Goal: Navigation & Orientation: Find specific page/section

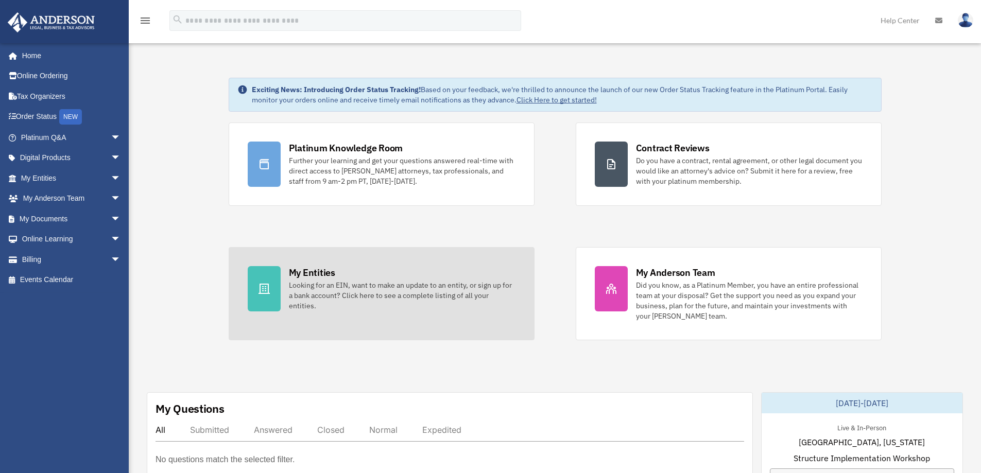
click at [292, 278] on div "My Entities" at bounding box center [312, 272] width 46 height 13
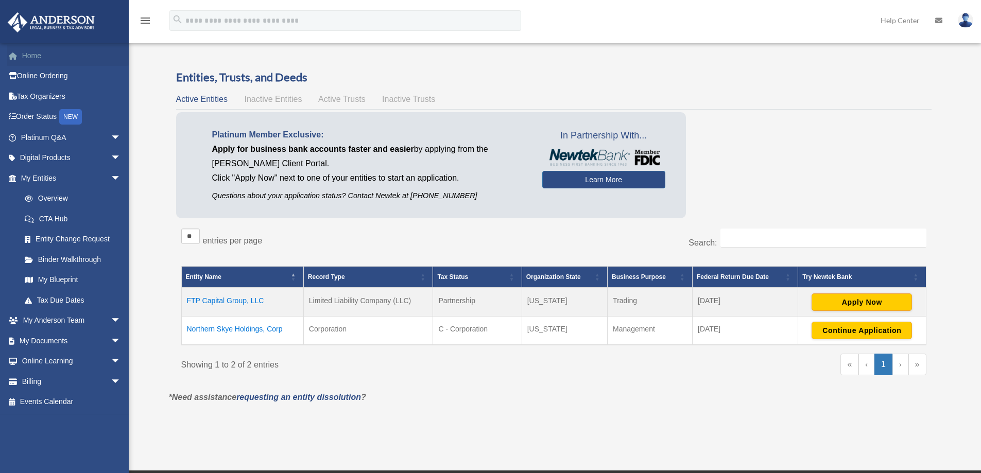
click at [61, 55] on link "Home" at bounding box center [71, 55] width 129 height 21
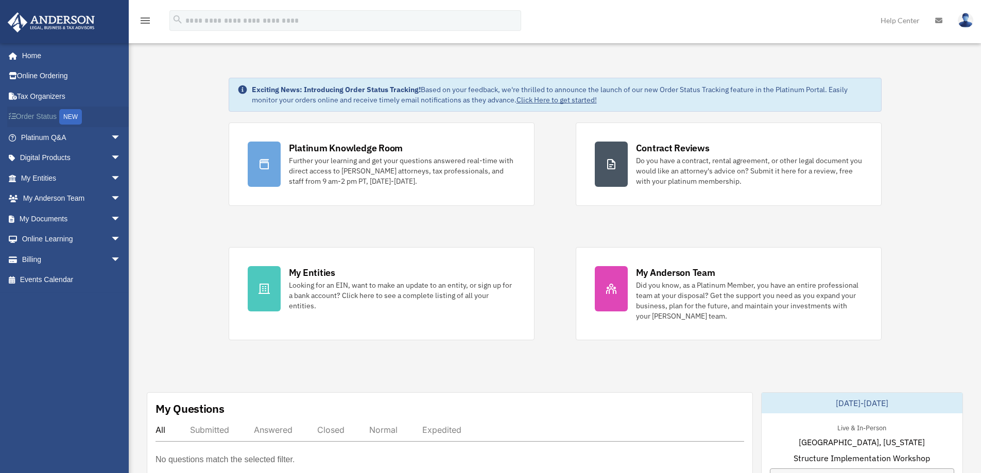
click at [46, 115] on link "Order Status NEW" at bounding box center [71, 117] width 129 height 21
click at [46, 136] on link "Platinum Q&A arrow_drop_down" at bounding box center [71, 137] width 129 height 21
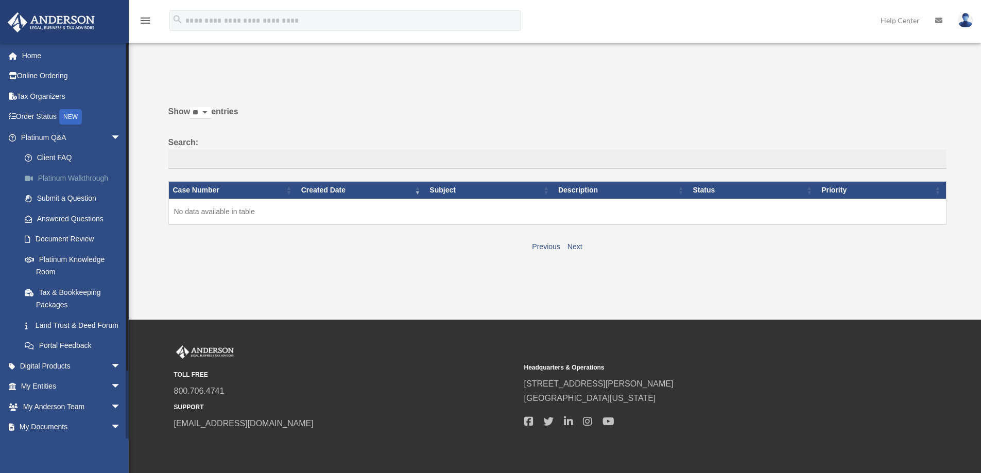
click at [57, 180] on link "Platinum Walkthrough" at bounding box center [75, 178] width 122 height 21
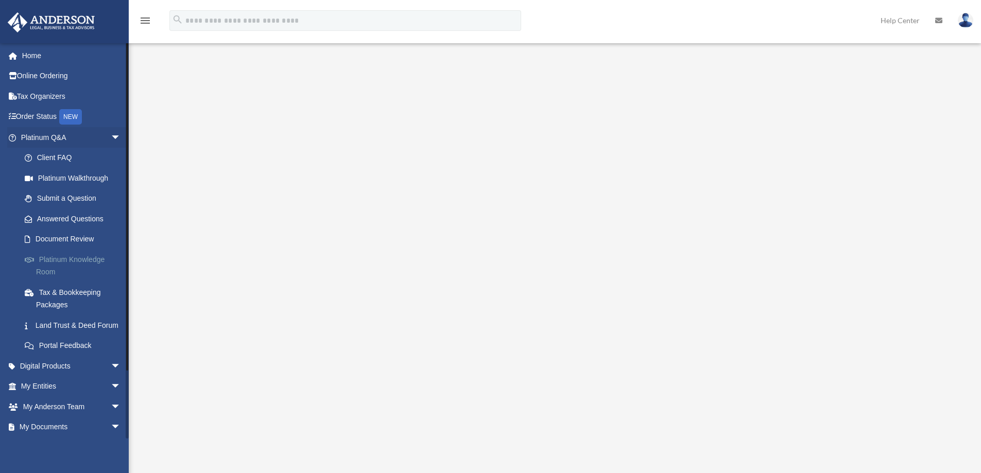
click at [76, 263] on link "Platinum Knowledge Room" at bounding box center [75, 265] width 122 height 33
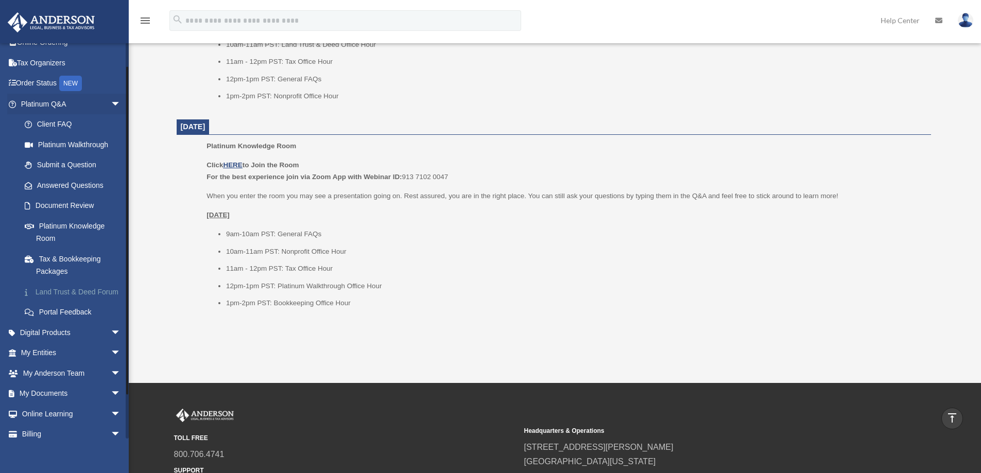
scroll to position [51, 0]
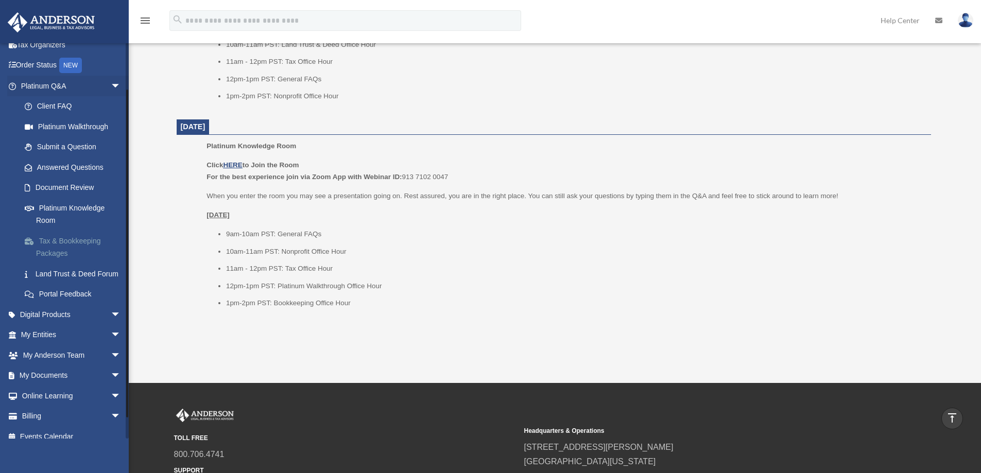
click at [81, 243] on link "Tax & Bookkeeping Packages" at bounding box center [75, 247] width 122 height 33
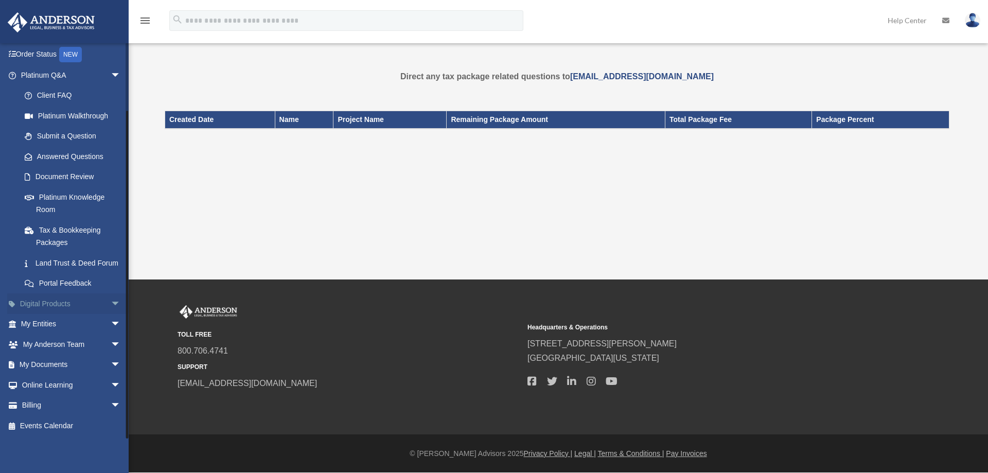
scroll to position [75, 0]
click at [84, 126] on link "Submit a Question" at bounding box center [75, 136] width 122 height 21
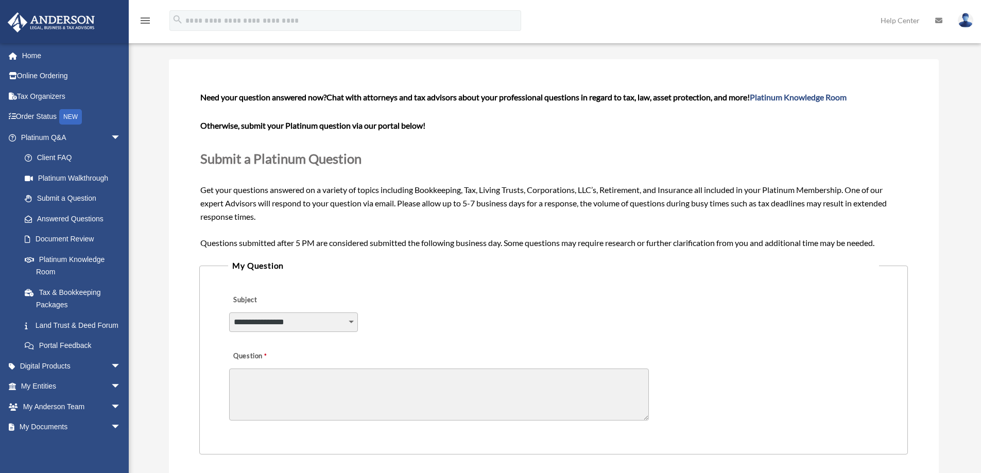
scroll to position [51, 0]
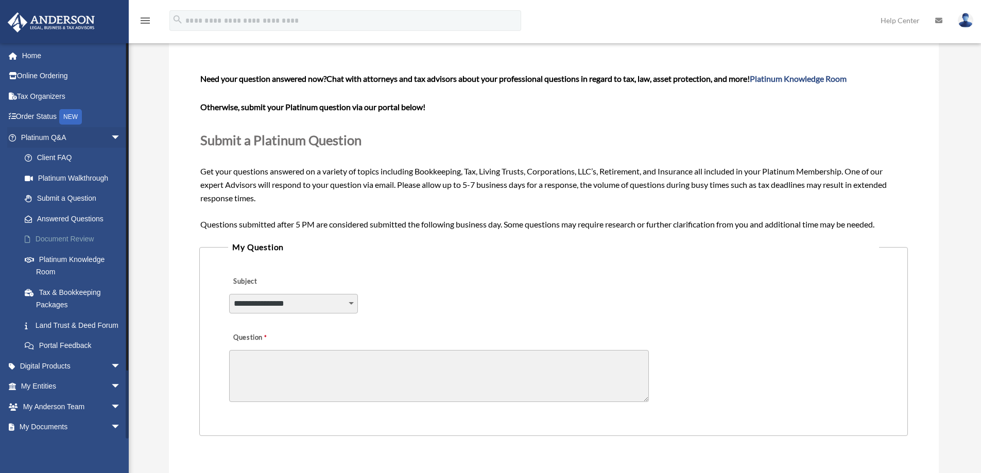
click at [73, 241] on link "Document Review" at bounding box center [75, 239] width 122 height 21
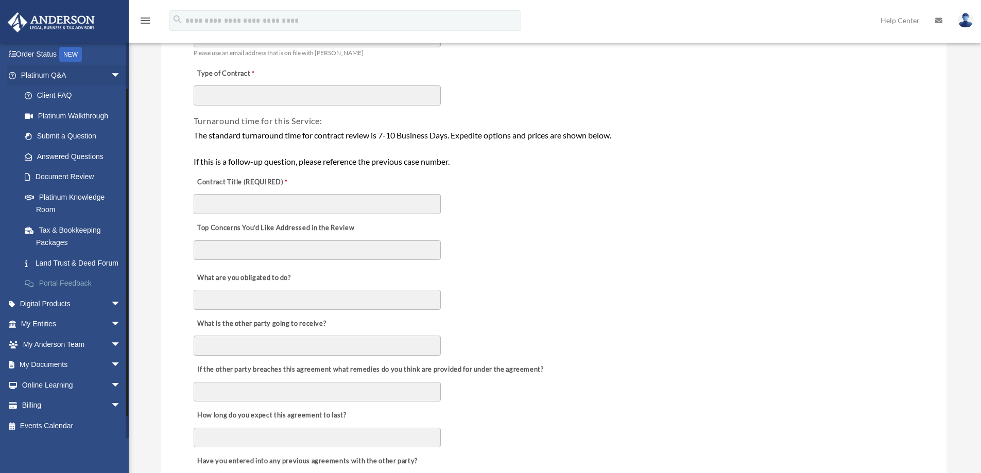
scroll to position [75, 0]
click at [80, 309] on link "Digital Products arrow_drop_down" at bounding box center [71, 303] width 129 height 21
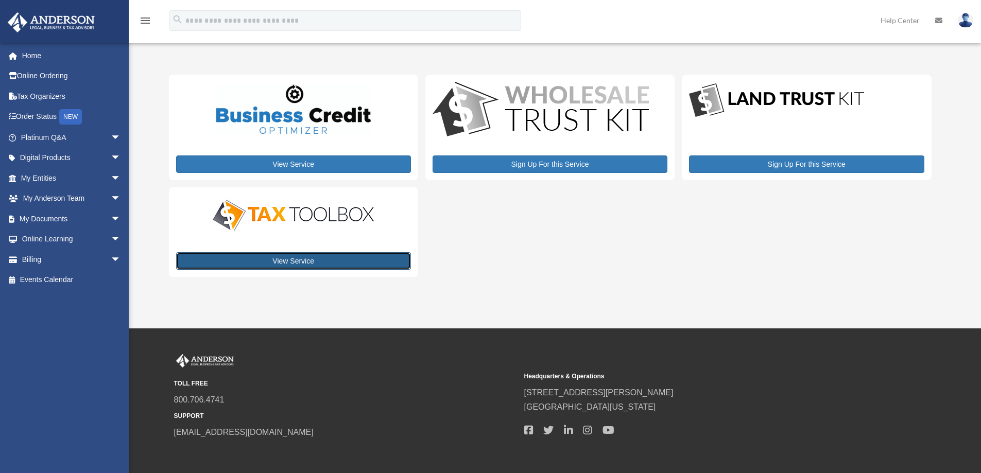
click at [280, 256] on link "View Service" at bounding box center [293, 261] width 235 height 18
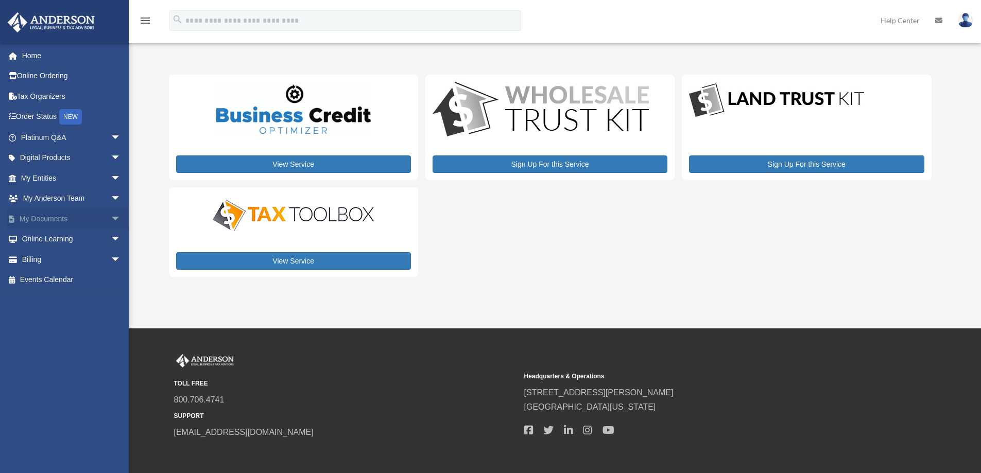
click at [55, 218] on link "My Documents arrow_drop_down" at bounding box center [71, 218] width 129 height 21
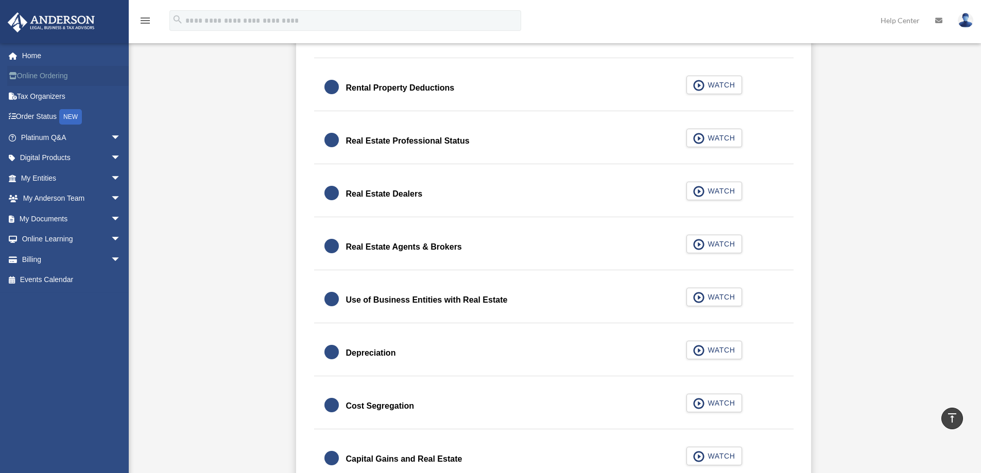
scroll to position [669, 0]
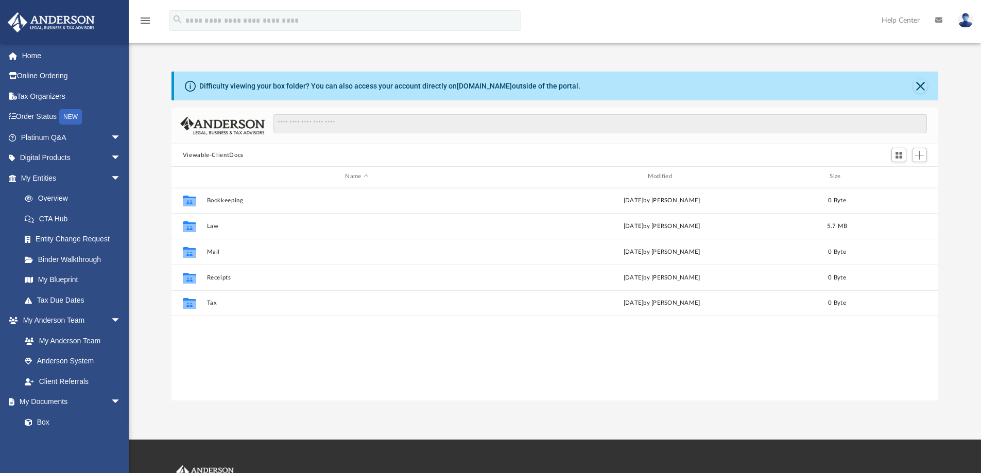
scroll to position [226, 759]
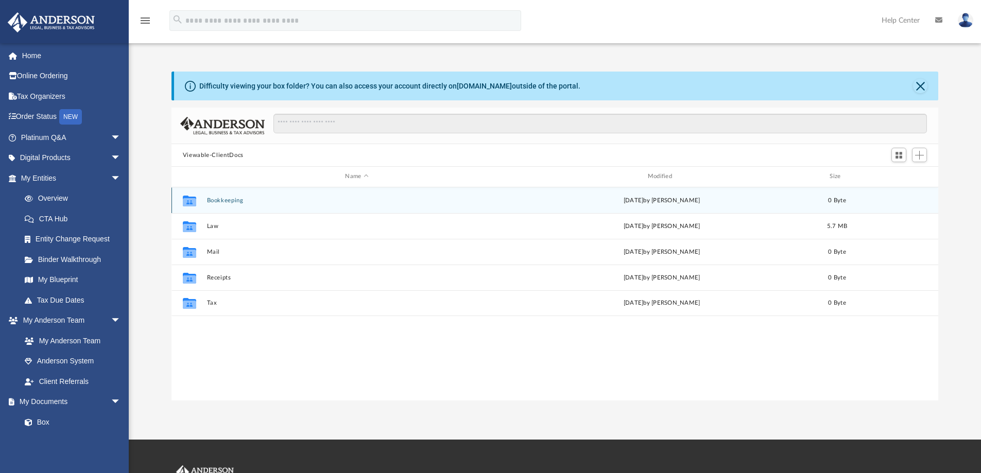
click at [207, 199] on button "Bookkeeping" at bounding box center [356, 200] width 300 height 7
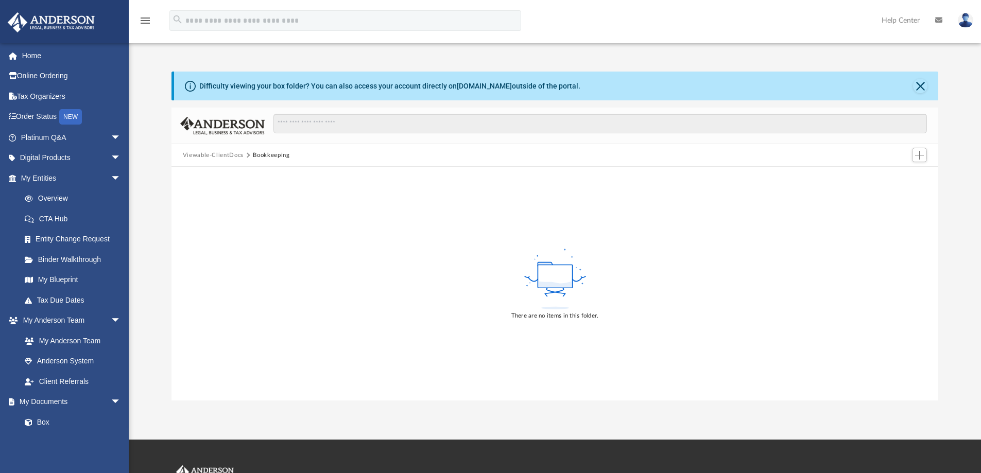
click at [219, 154] on button "Viewable-ClientDocs" at bounding box center [213, 155] width 61 height 9
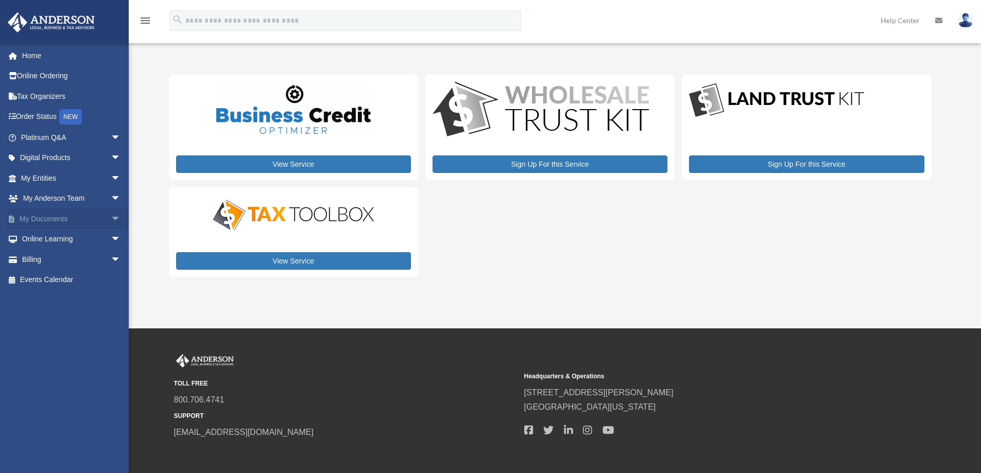
click at [52, 218] on link "My Documents arrow_drop_down" at bounding box center [71, 218] width 129 height 21
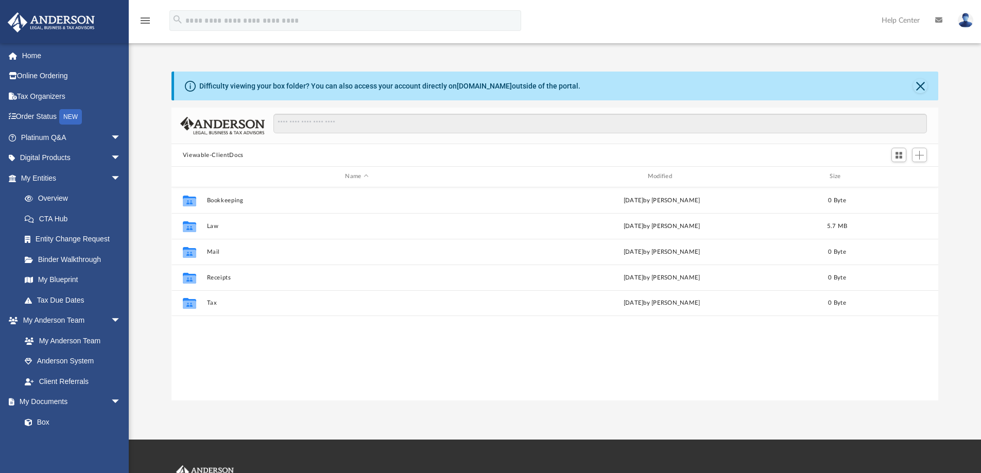
scroll to position [226, 759]
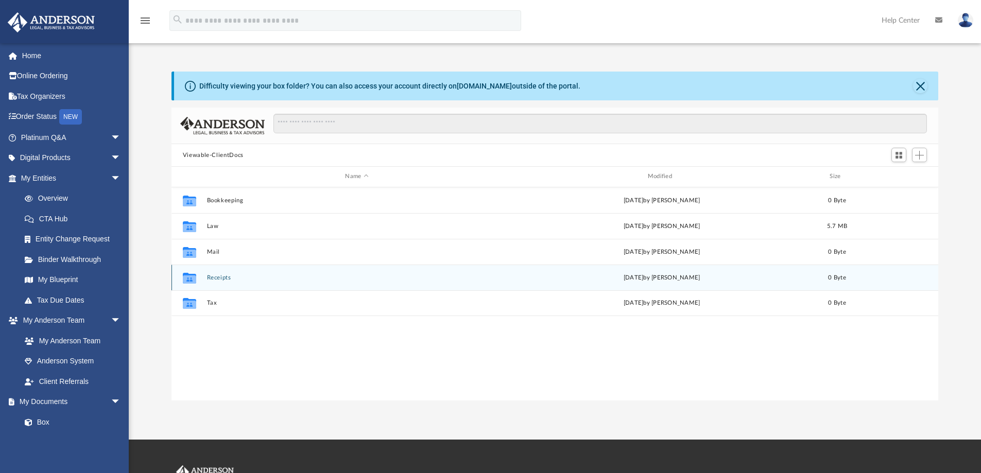
click at [214, 276] on button "Receipts" at bounding box center [356, 277] width 300 height 7
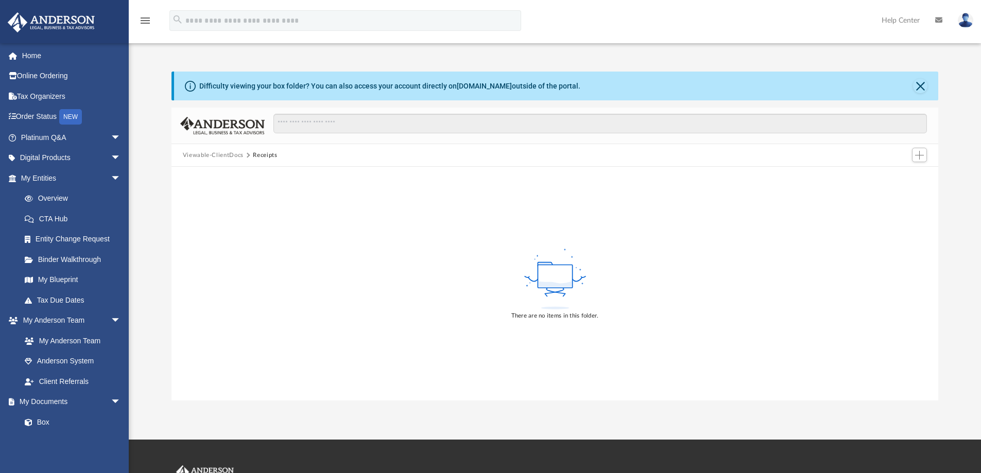
click at [223, 158] on button "Viewable-ClientDocs" at bounding box center [213, 155] width 61 height 9
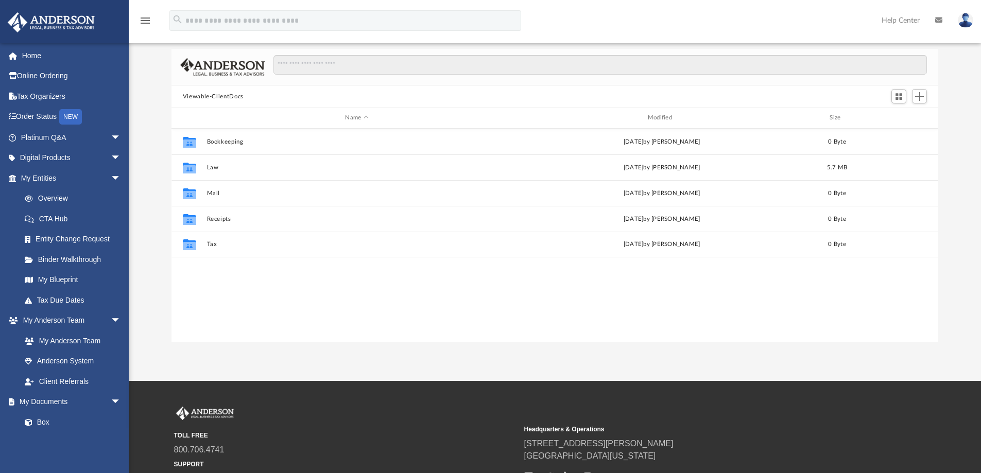
scroll to position [0, 0]
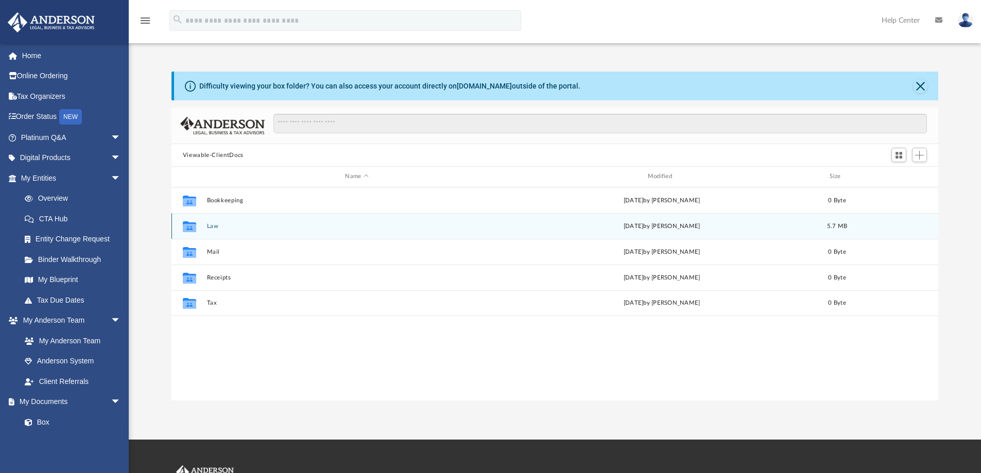
click at [214, 225] on button "Law" at bounding box center [356, 226] width 300 height 7
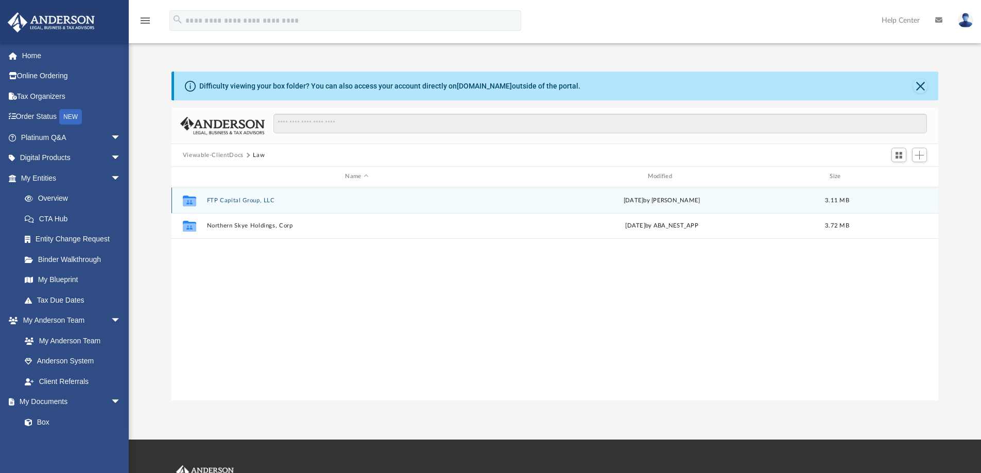
click at [241, 196] on div "Collaborated Folder FTP Capital Group, LLC today by Mya Ford 3.11 MB" at bounding box center [554, 200] width 767 height 26
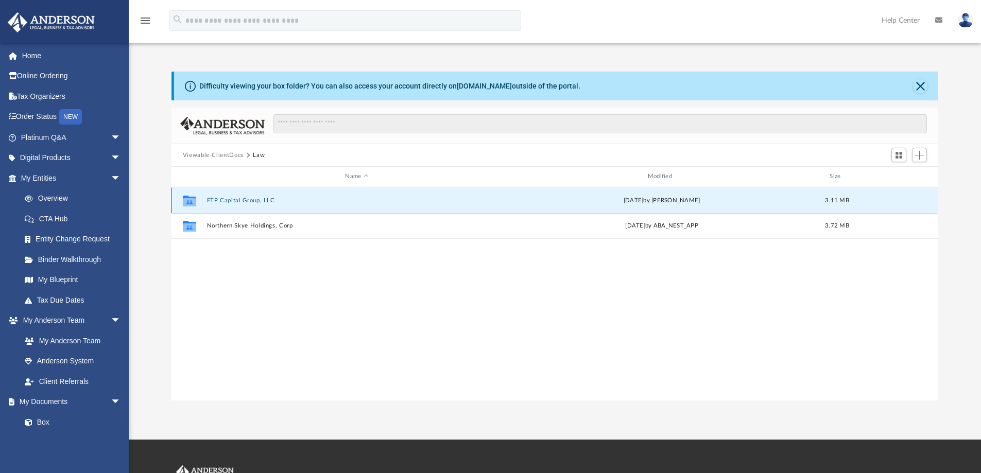
click at [242, 200] on button "FTP Capital Group, LLC" at bounding box center [356, 200] width 300 height 7
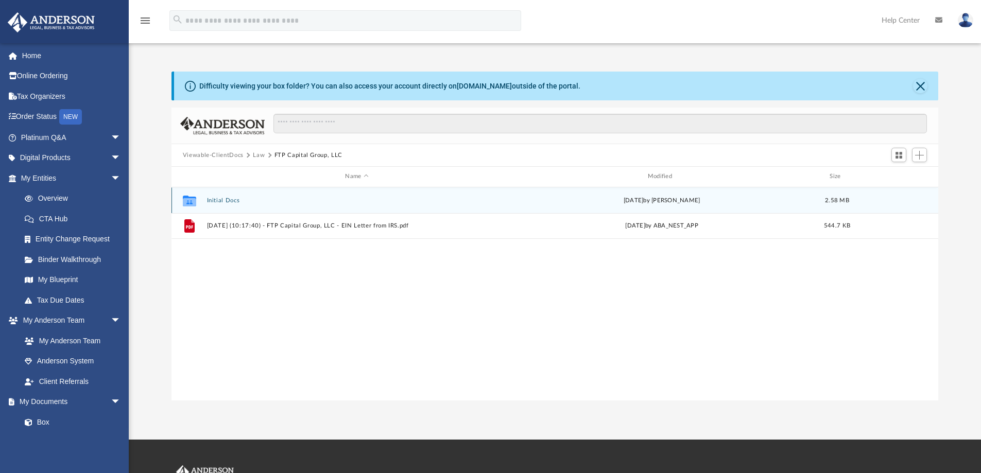
click at [222, 200] on button "Initial Docs" at bounding box center [356, 200] width 300 height 7
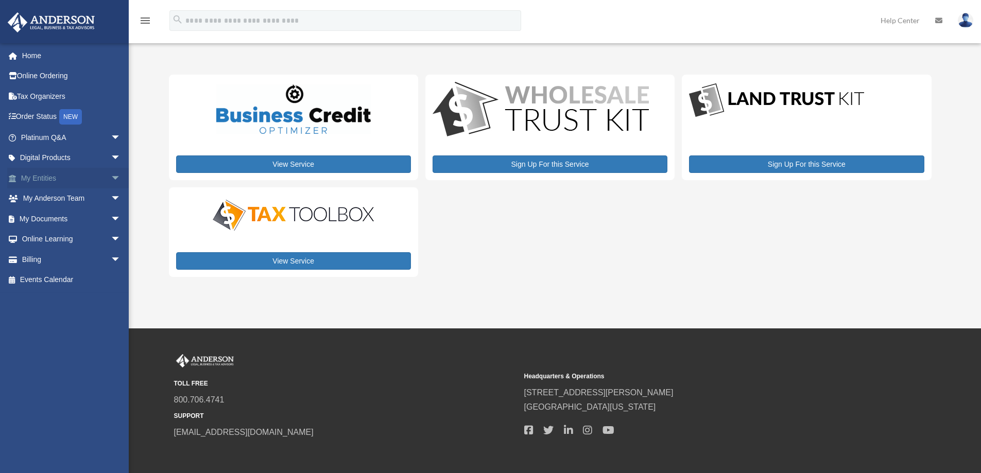
click at [55, 176] on link "My Entities arrow_drop_down" at bounding box center [71, 178] width 129 height 21
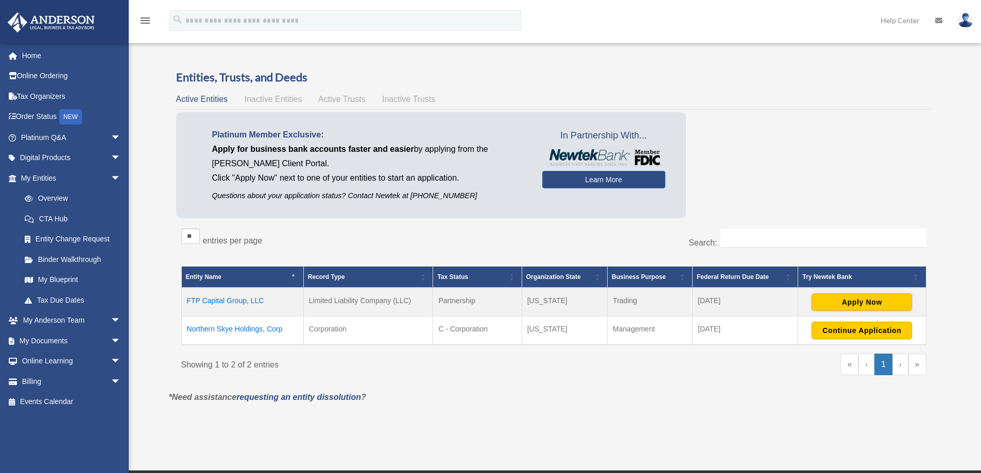
click at [553, 372] on div "Showing 1 to 2 of 2 entries" at bounding box center [367, 363] width 373 height 19
